Goal: Information Seeking & Learning: Learn about a topic

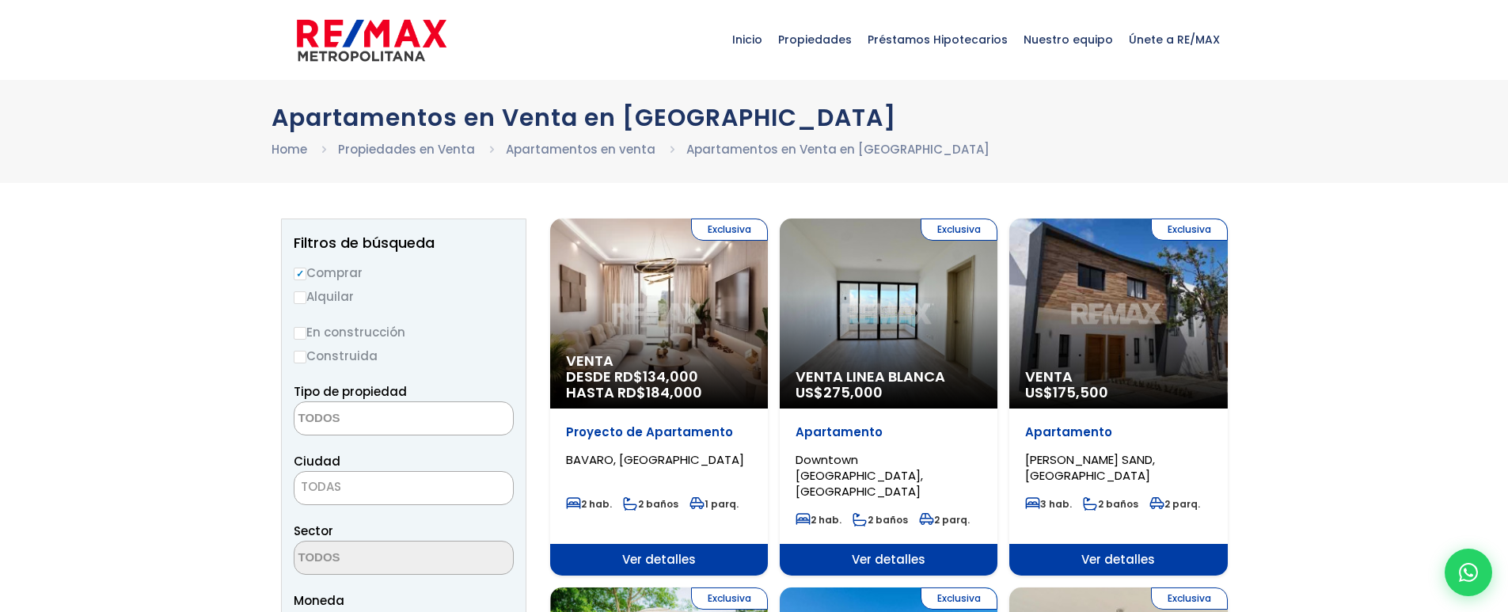
select select
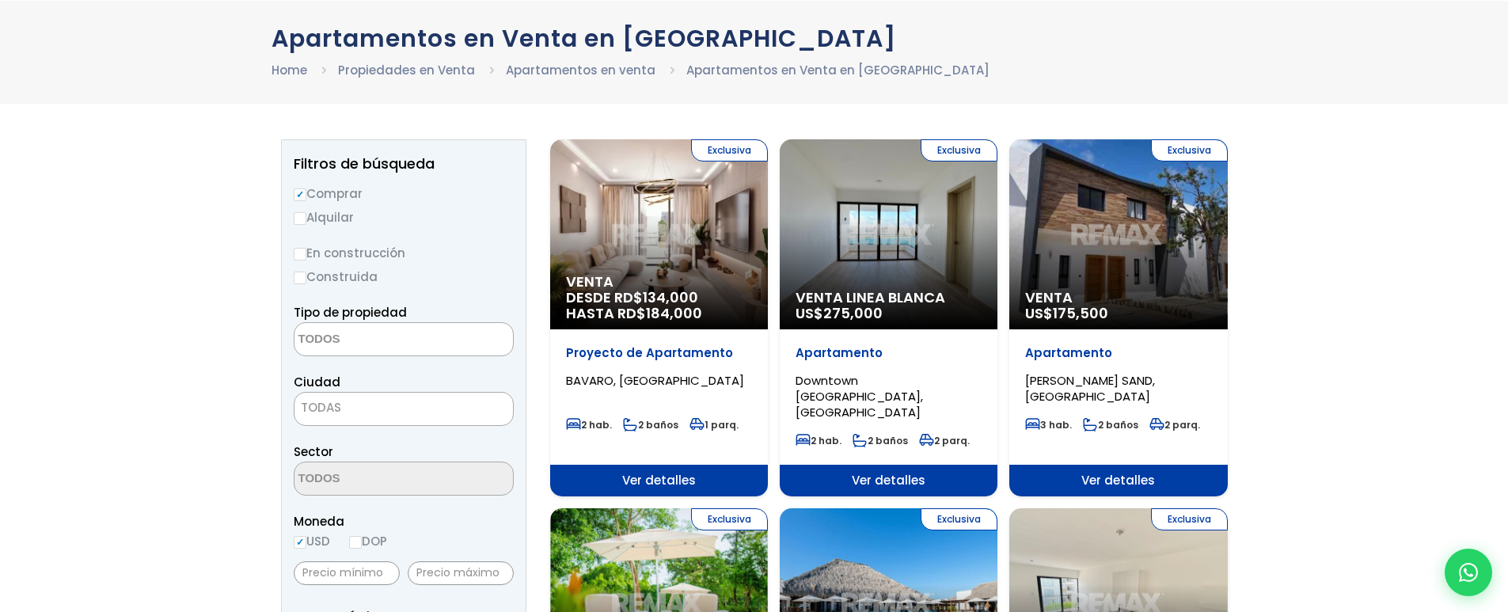
scroll to position [158, 0]
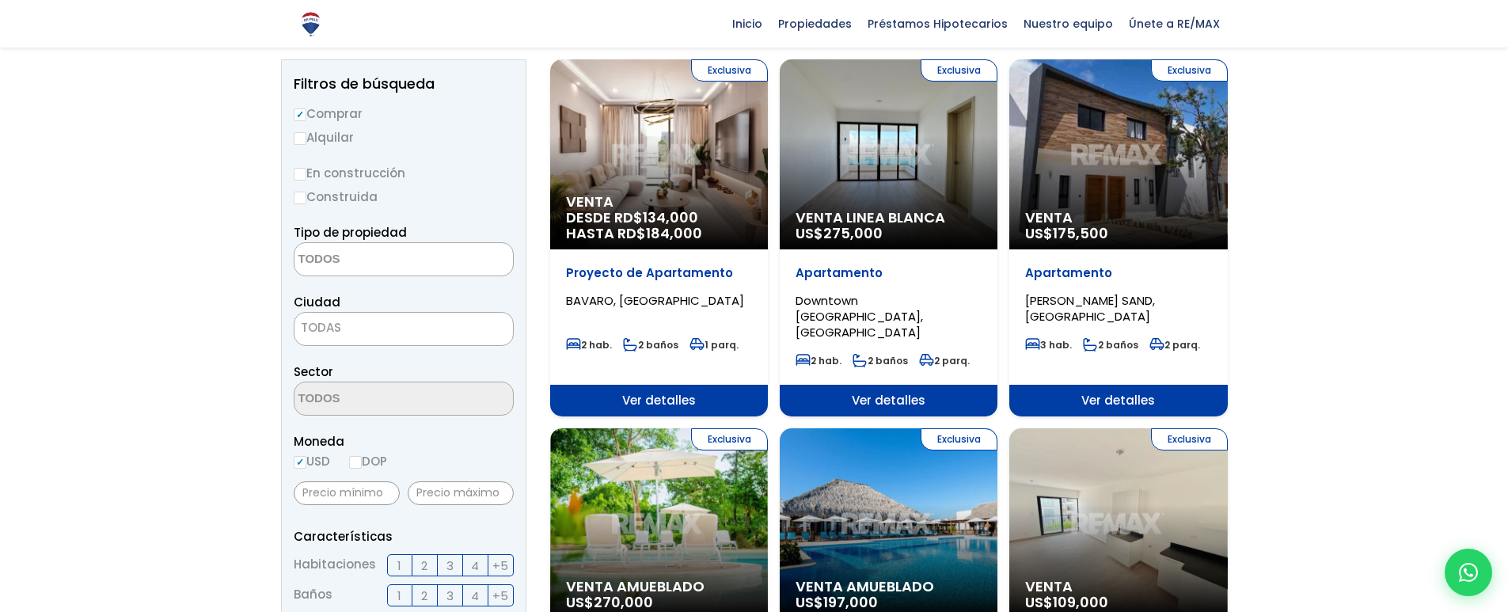
click at [1089, 172] on div "Exclusiva Venta US$ 175,500" at bounding box center [1118, 154] width 218 height 190
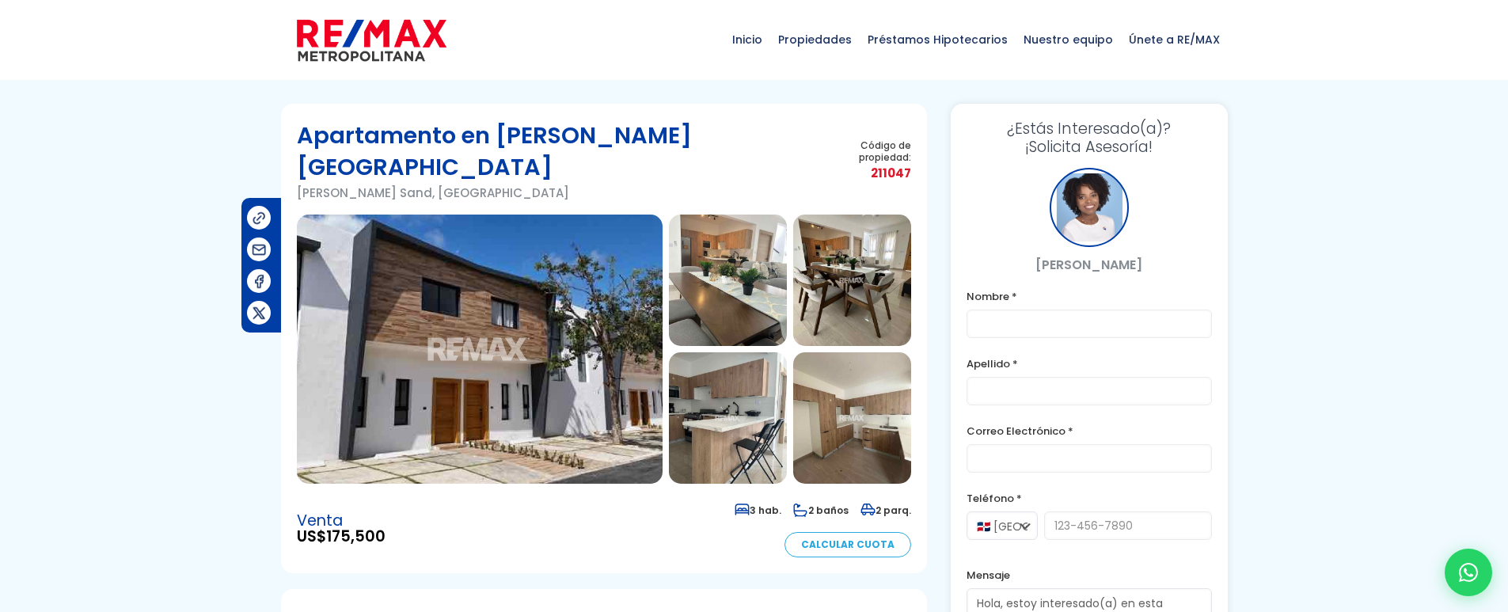
click at [571, 338] on img at bounding box center [480, 349] width 366 height 269
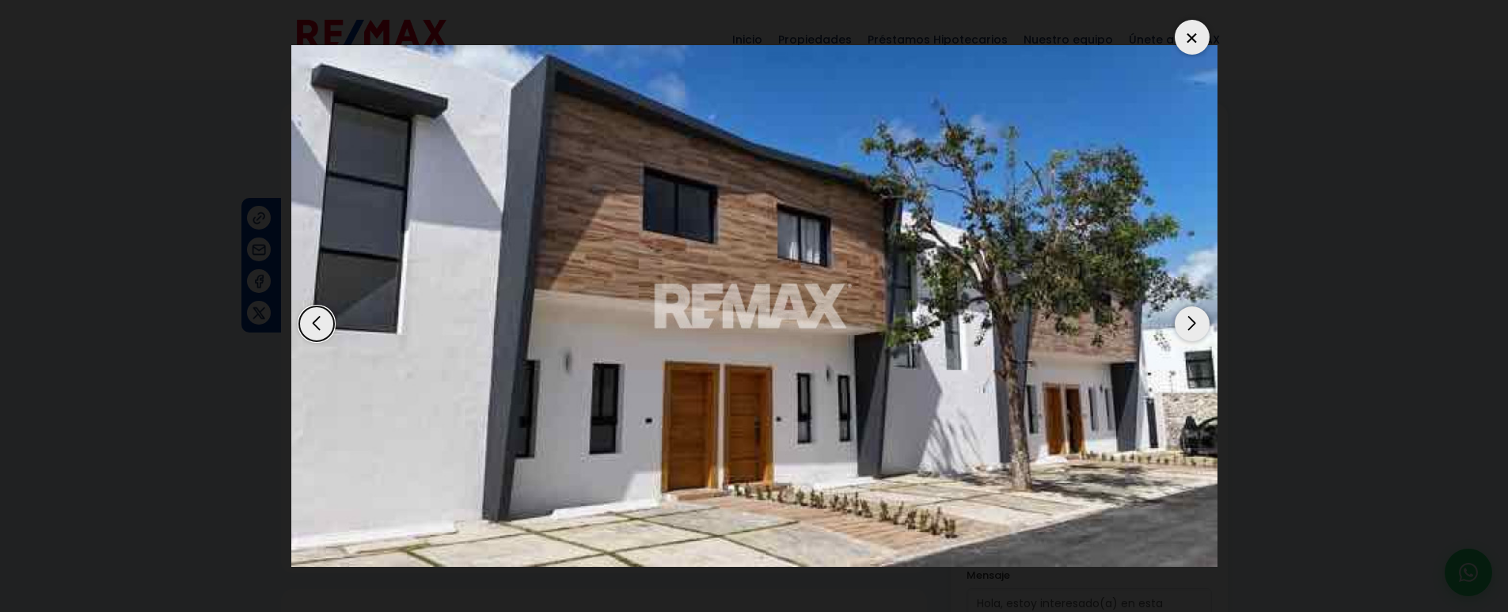
click at [1192, 332] on div "Next slide" at bounding box center [1192, 323] width 35 height 35
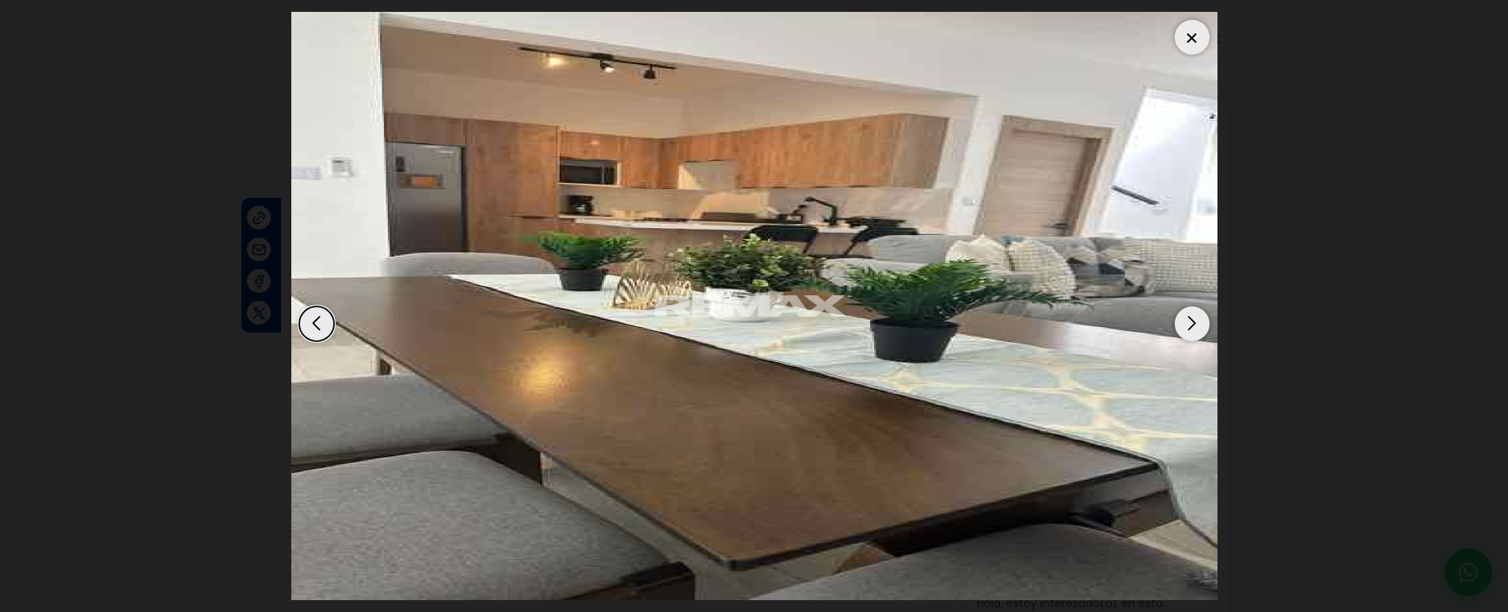
click at [1192, 332] on div "Next slide" at bounding box center [1192, 323] width 35 height 35
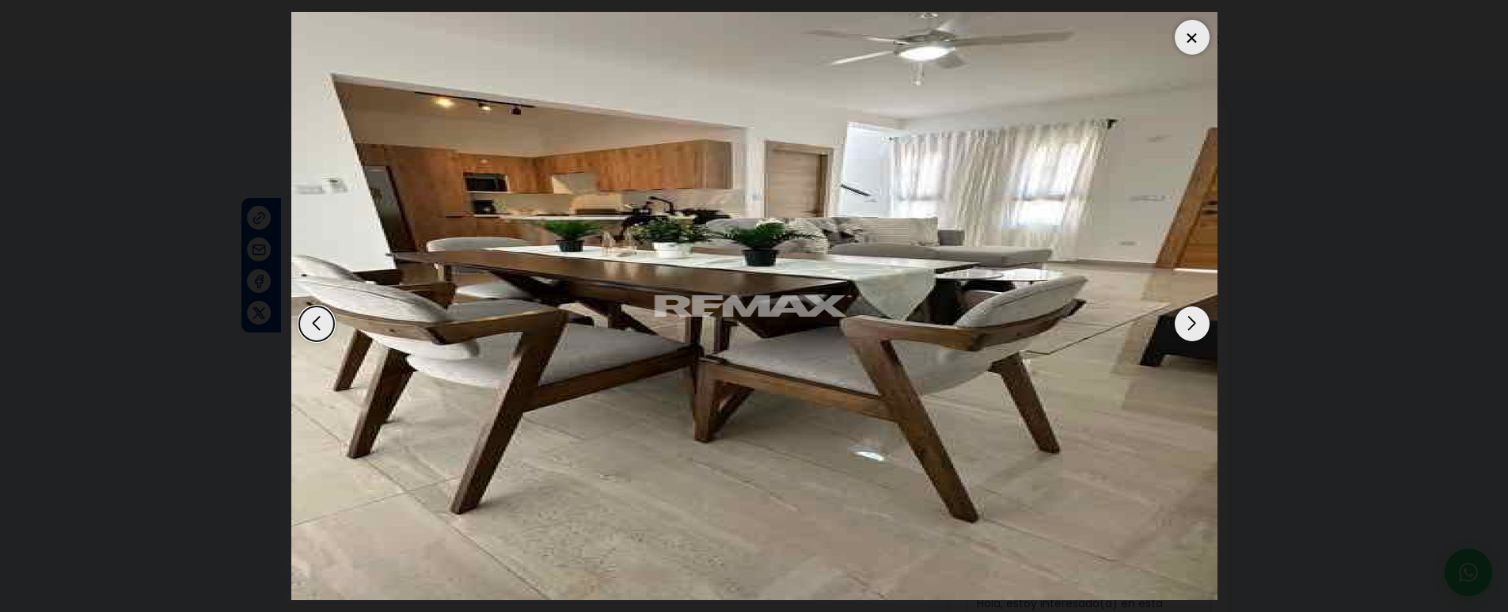
click at [1192, 332] on div "Next slide" at bounding box center [1192, 323] width 35 height 35
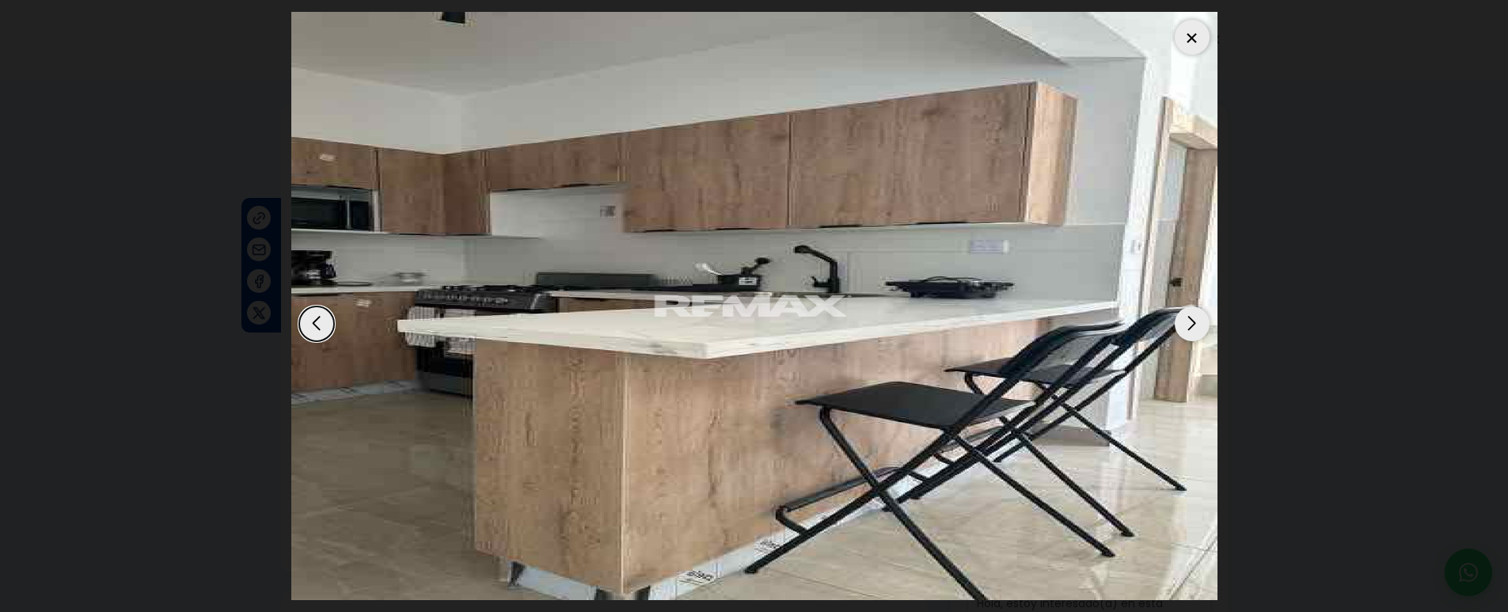
click at [1192, 332] on div "Next slide" at bounding box center [1192, 323] width 35 height 35
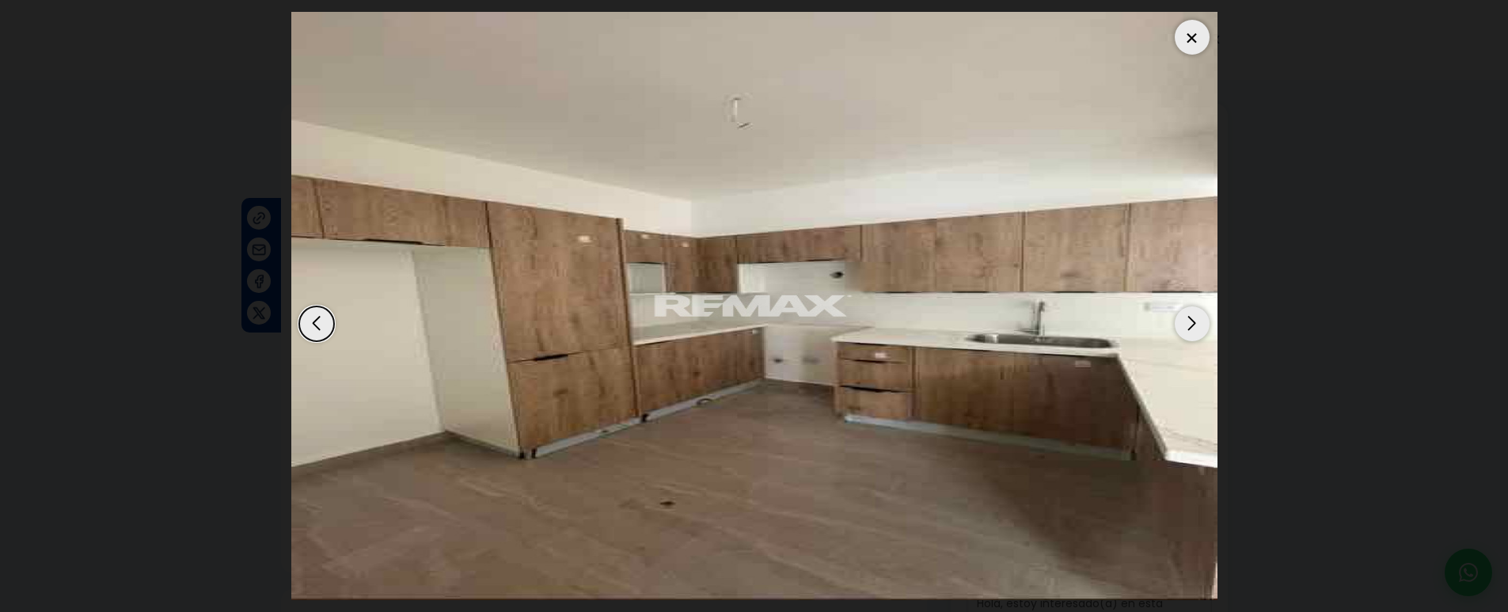
click at [1230, 260] on dialog at bounding box center [754, 306] width 950 height 612
click at [1230, 253] on dialog at bounding box center [754, 306] width 950 height 612
click at [1199, 44] on div at bounding box center [1192, 37] width 35 height 35
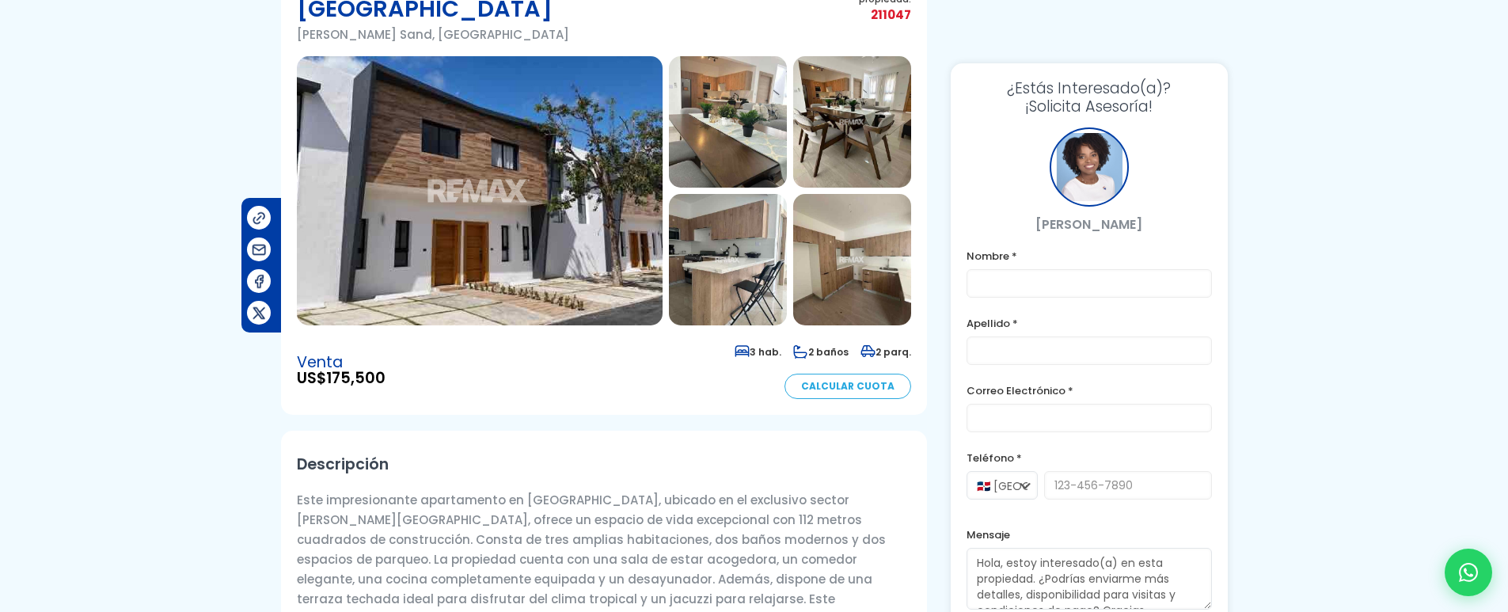
scroll to position [475, 0]
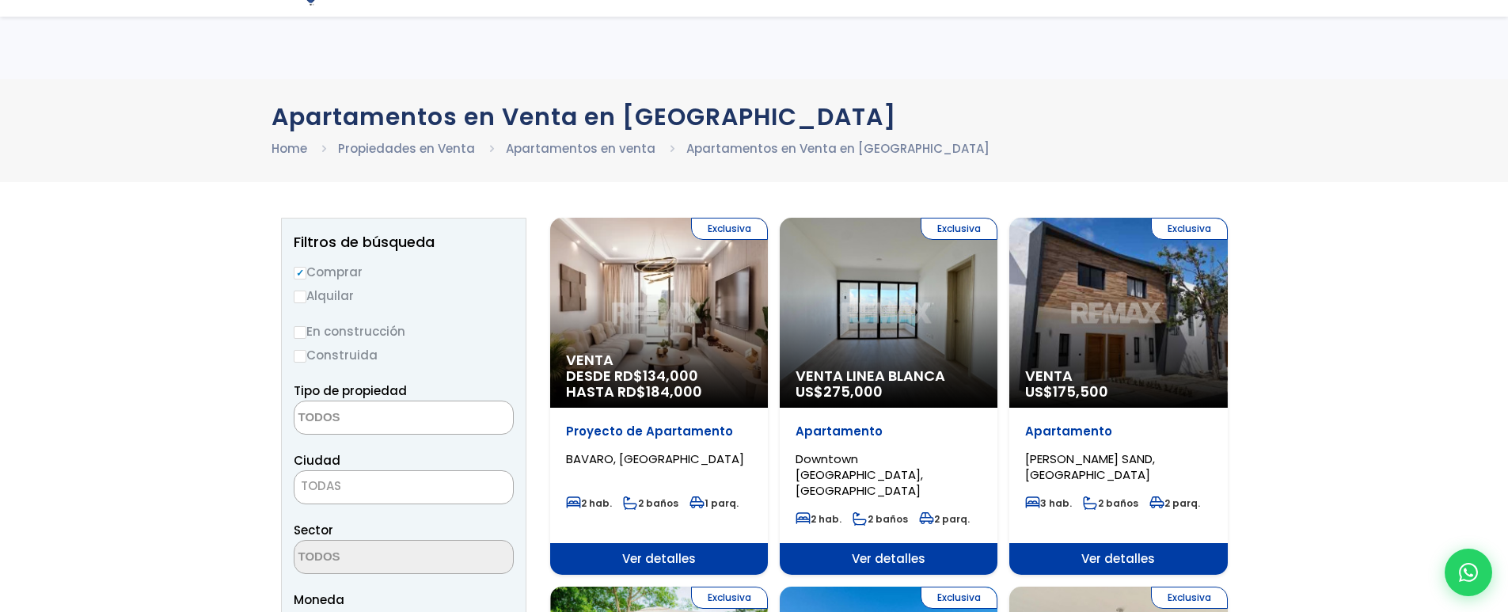
select select
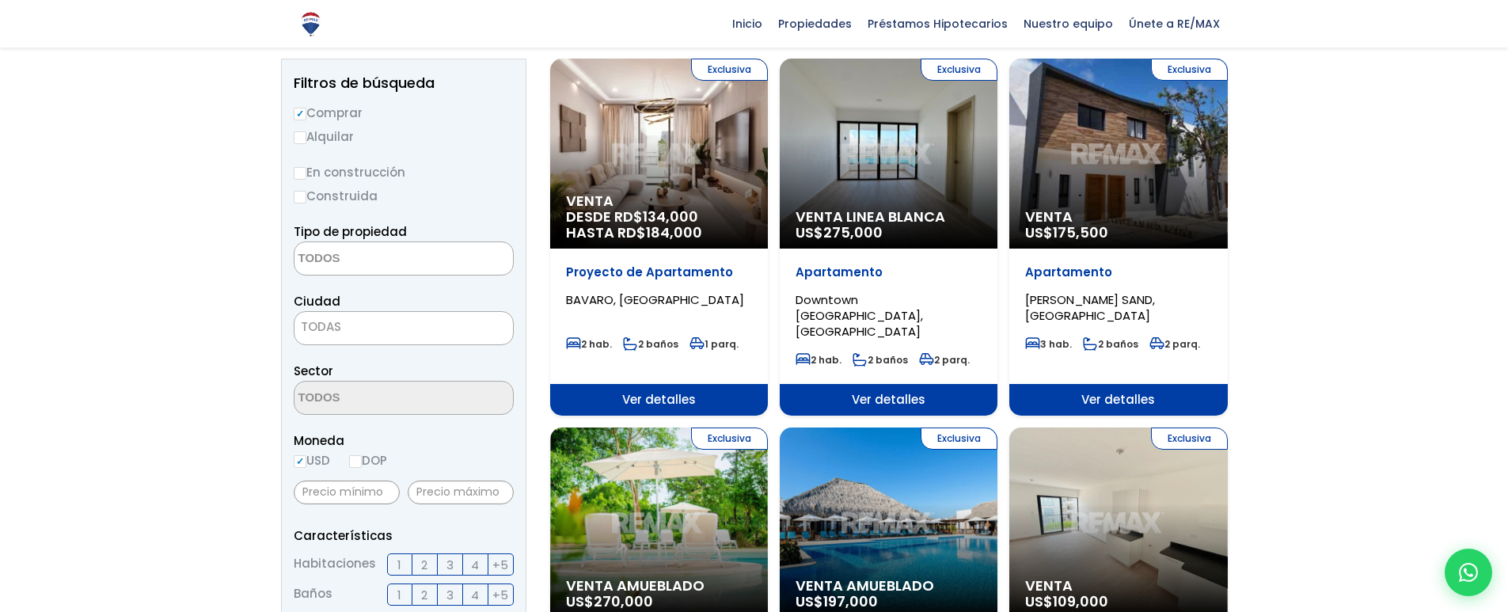
scroll to position [158, 0]
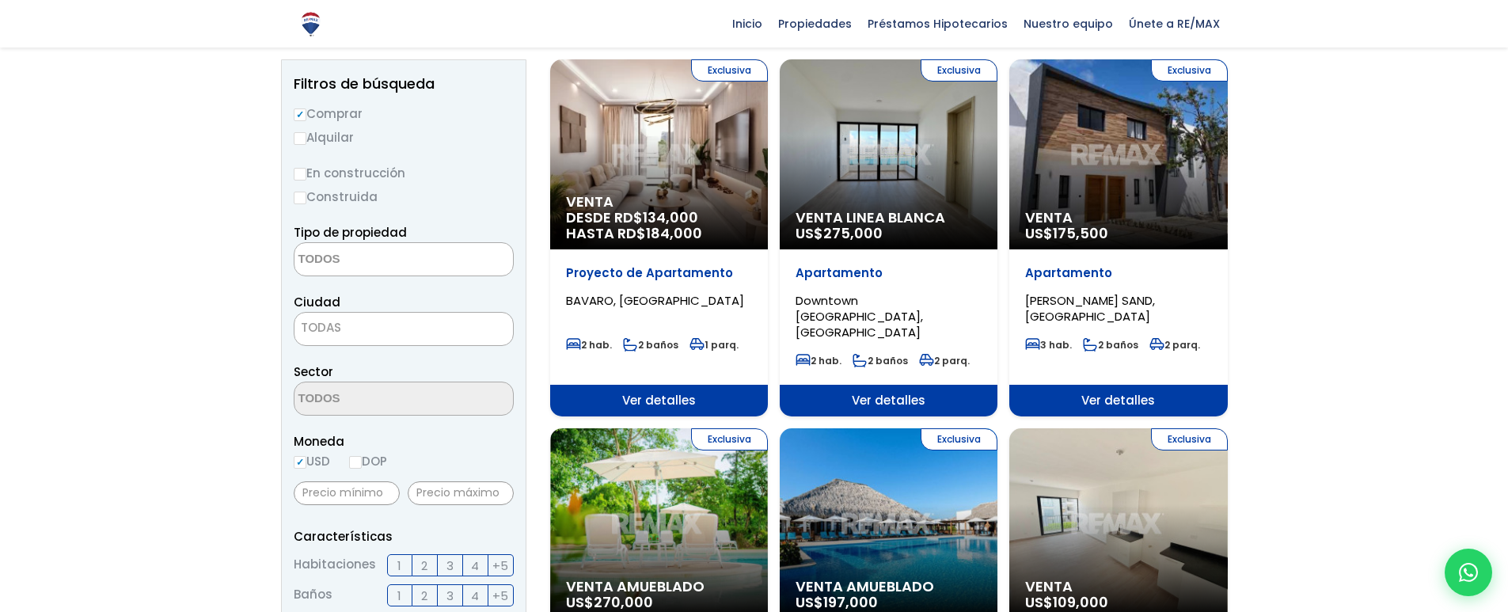
click at [869, 176] on div "Exclusiva Venta Linea Blanca US$ 275,000" at bounding box center [889, 154] width 218 height 190
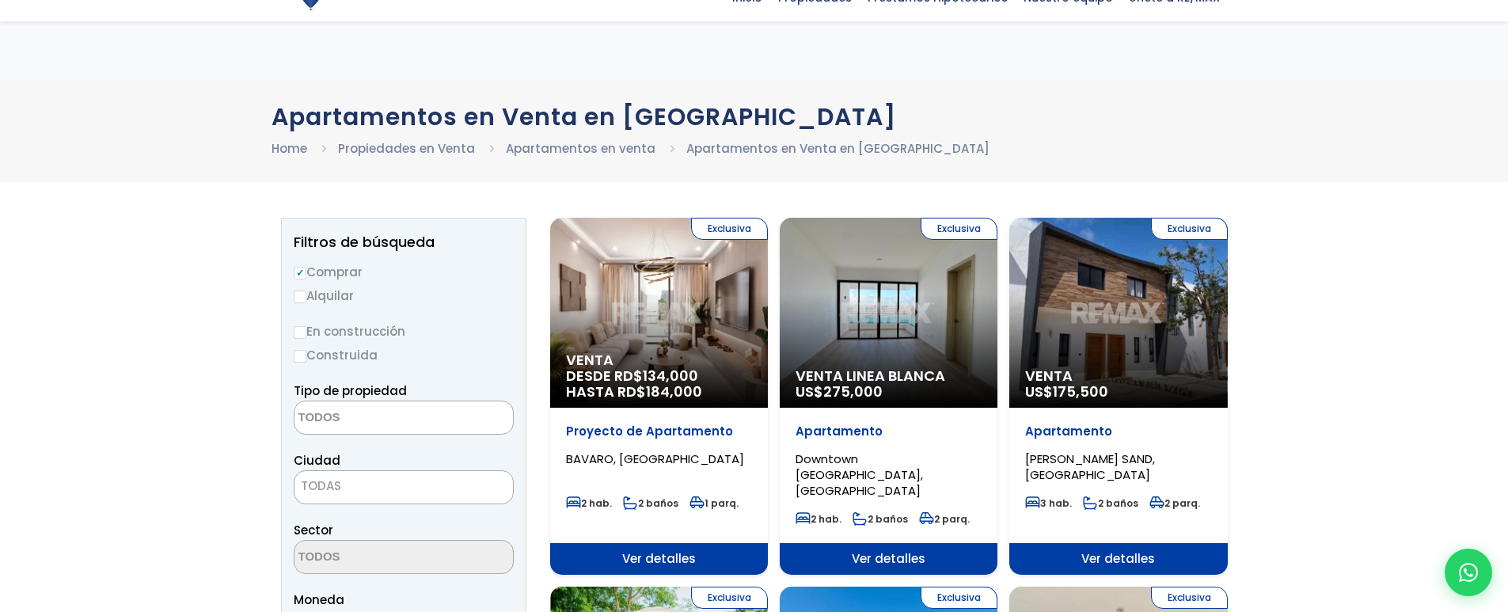
select select
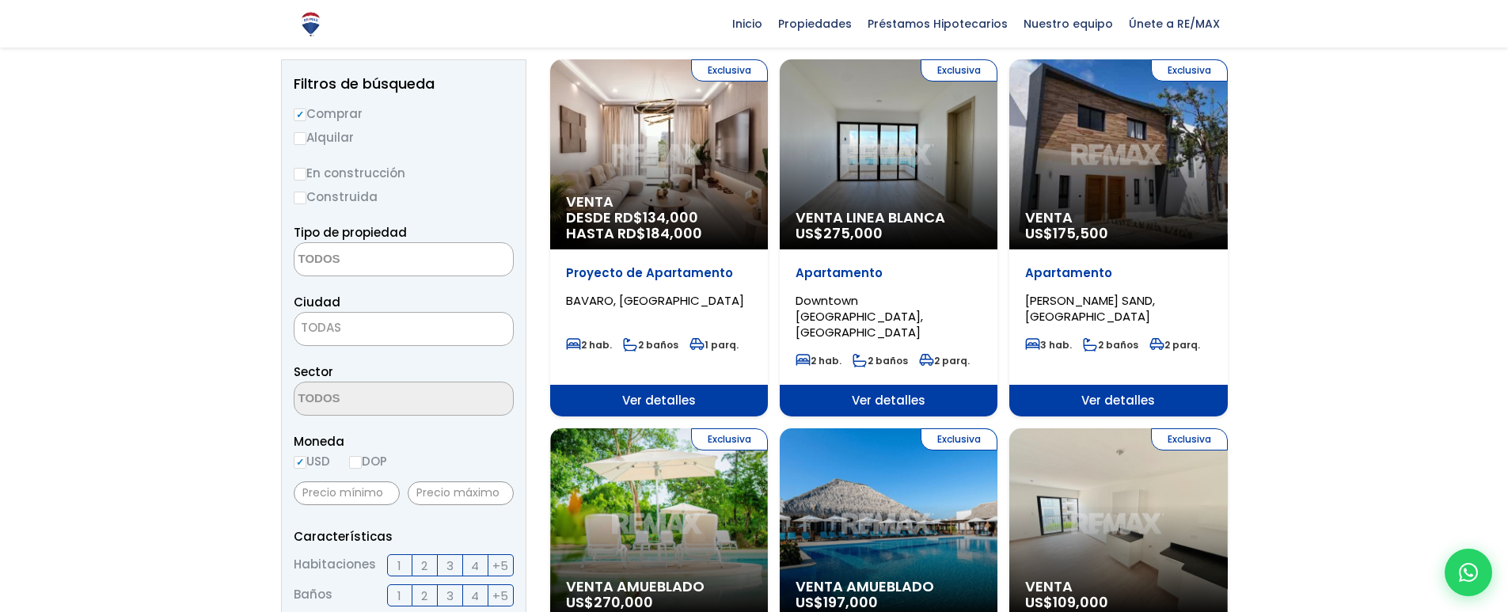
scroll to position [238, 0]
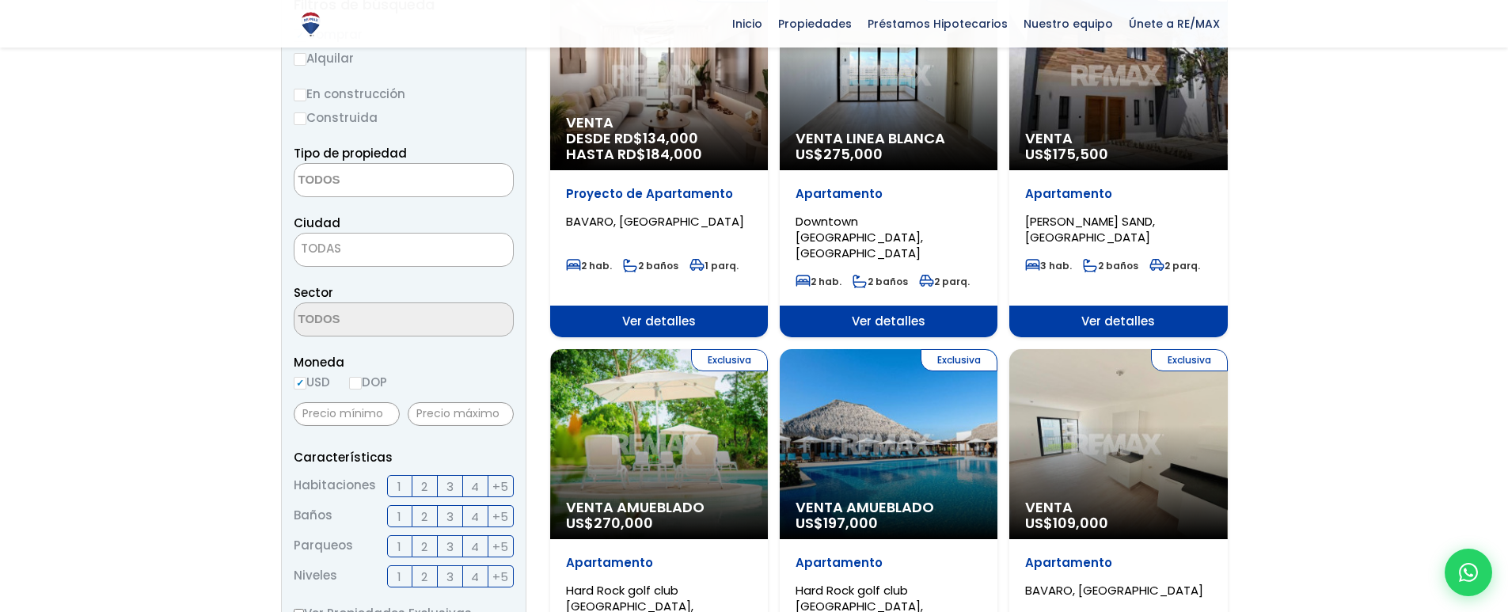
click at [1145, 411] on div "Exclusiva Venta US$ 109,000" at bounding box center [1118, 444] width 218 height 190
